Goal: Use online tool/utility: Utilize a website feature to perform a specific function

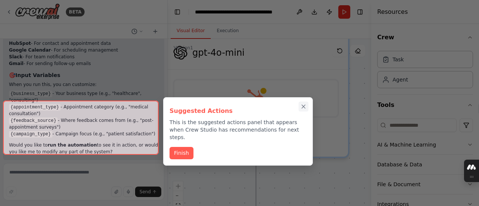
click at [303, 106] on icon "Close walkthrough" at bounding box center [303, 106] width 3 height 3
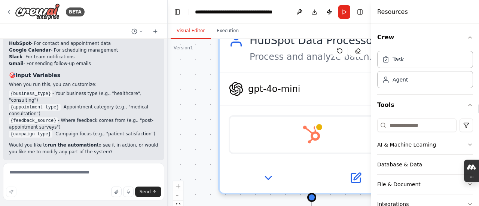
drag, startPoint x: 206, startPoint y: 181, endPoint x: 216, endPoint y: 224, distance: 44.2
click at [216, 206] on html "BETA "I want to build an intelligent voice agent system using Retell AI, HubSpo…" at bounding box center [239, 103] width 479 height 206
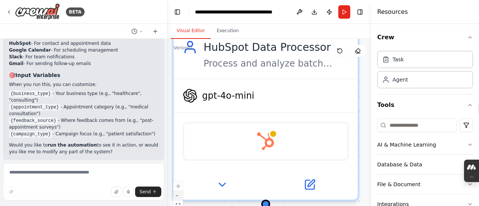
click at [179, 192] on button "zoom out" at bounding box center [178, 196] width 10 height 10
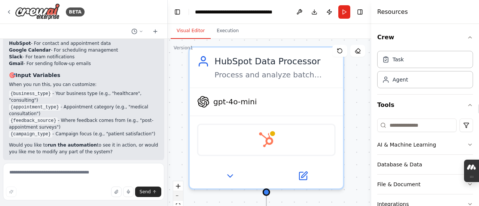
click at [179, 192] on button "zoom out" at bounding box center [178, 196] width 10 height 10
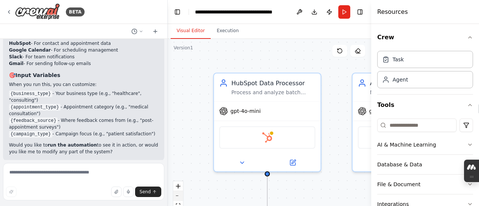
click at [179, 192] on button "zoom out" at bounding box center [178, 196] width 10 height 10
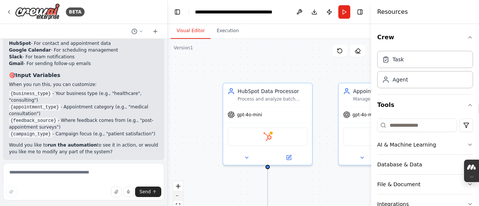
click at [179, 192] on button "zoom out" at bounding box center [178, 196] width 10 height 10
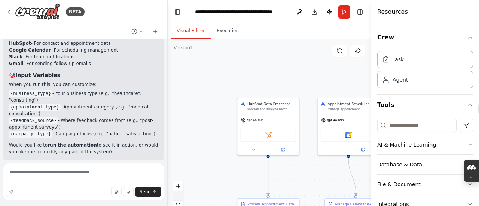
click at [179, 192] on button "zoom out" at bounding box center [178, 196] width 10 height 10
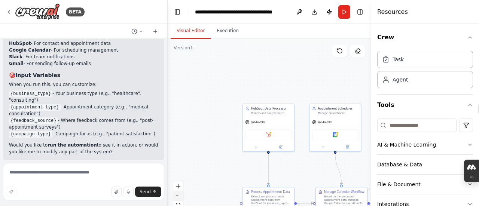
click at [179, 192] on button "zoom out" at bounding box center [178, 196] width 10 height 10
click at [179, 192] on div "React Flow controls" at bounding box center [178, 201] width 10 height 39
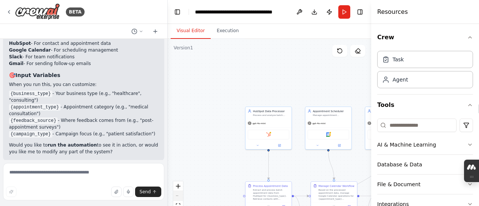
click at [179, 192] on div "React Flow controls" at bounding box center [178, 201] width 10 height 39
drag, startPoint x: 179, startPoint y: 192, endPoint x: 219, endPoint y: 155, distance: 54.6
click at [219, 155] on div ".deletable-edge-delete-btn { width: 20px; height: 20px; border: 0px solid #ffff…" at bounding box center [270, 132] width 204 height 187
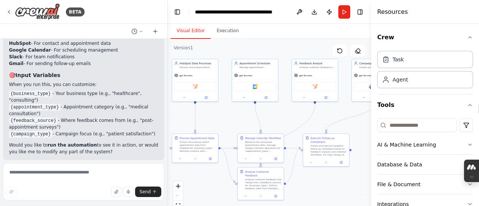
drag, startPoint x: 228, startPoint y: 156, endPoint x: 146, endPoint y: 109, distance: 94.6
click at [146, 109] on div "BETA "I want to build an intelligent voice agent system using Retell AI, HubSpo…" at bounding box center [239, 103] width 479 height 206
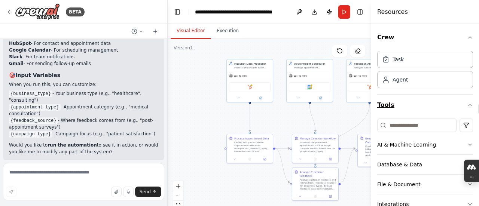
drag, startPoint x: 275, startPoint y: 116, endPoint x: 385, endPoint y: 111, distance: 109.5
click at [385, 111] on div "BETA "I want to build an intelligent voice agent system using Retell AI, HubSpo…" at bounding box center [239, 103] width 479 height 206
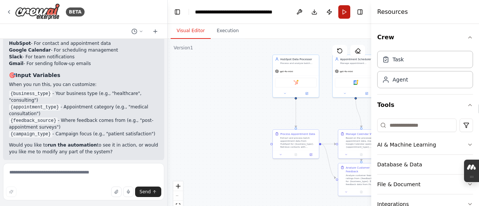
click at [345, 13] on button "Run" at bounding box center [345, 11] width 12 height 13
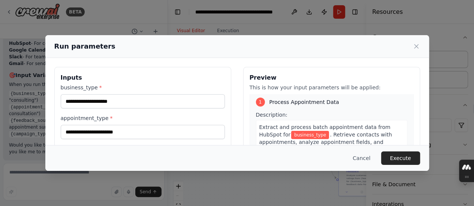
scroll to position [3, 0]
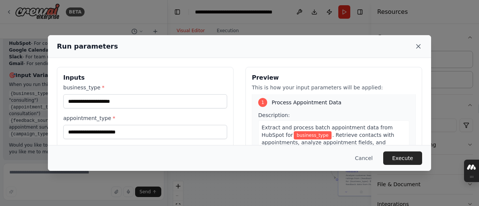
click at [418, 47] on icon at bounding box center [418, 46] width 7 height 7
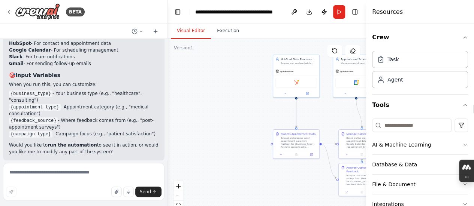
scroll to position [0, 0]
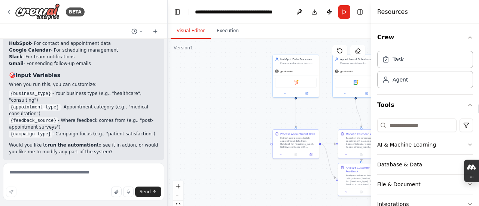
click at [40, 204] on button "Run Automation" at bounding box center [83, 210] width 149 height 12
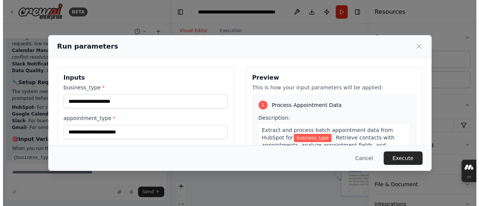
scroll to position [107, 0]
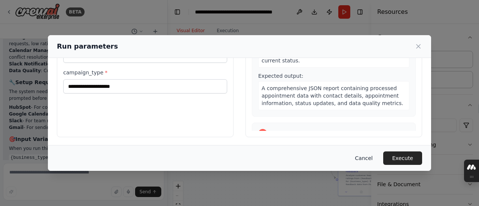
click at [370, 160] on button "Cancel" at bounding box center [364, 158] width 30 height 13
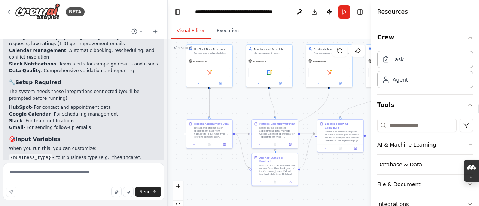
drag, startPoint x: 256, startPoint y: 109, endPoint x: 156, endPoint y: 105, distance: 99.7
click at [156, 105] on div "BETA "I want to build an intelligent voice agent system using Retell AI, HubSpo…" at bounding box center [239, 103] width 479 height 206
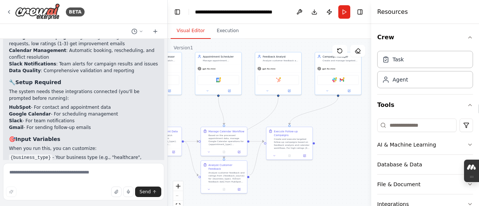
drag, startPoint x: 287, startPoint y: 110, endPoint x: 250, endPoint y: 112, distance: 37.5
click at [250, 112] on div ".deletable-edge-delete-btn { width: 20px; height: 20px; border: 0px solid #ffff…" at bounding box center [270, 132] width 204 height 187
click at [283, 71] on div "gpt-4o-mini" at bounding box center [279, 68] width 46 height 8
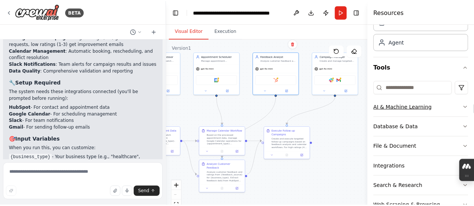
scroll to position [39, 0]
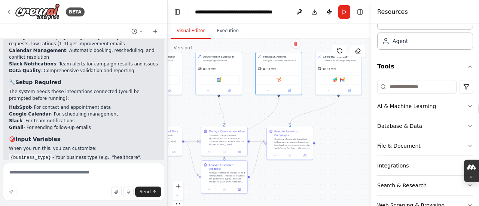
click at [385, 159] on button "Integrations" at bounding box center [426, 165] width 96 height 19
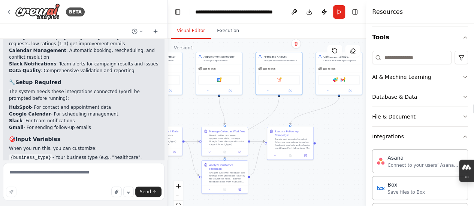
scroll to position [0, 0]
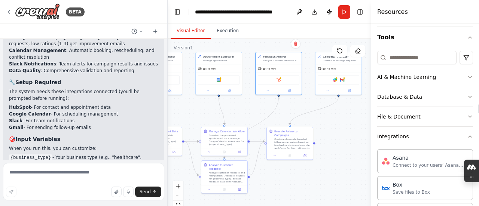
click at [393, 137] on div "Integrations" at bounding box center [393, 136] width 31 height 7
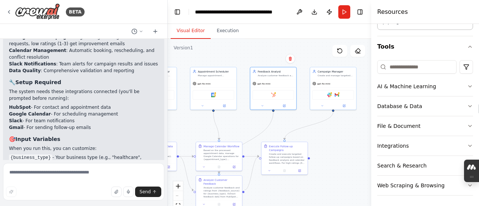
drag, startPoint x: 309, startPoint y: 8, endPoint x: 290, endPoint y: 52, distance: 48.6
click at [290, 52] on div ".deletable-edge-delete-btn { width: 20px; height: 20px; border: 0px solid #ffff…" at bounding box center [270, 132] width 204 height 187
click at [9, 15] on div "BETA" at bounding box center [45, 11] width 79 height 17
